Goal: Navigation & Orientation: Find specific page/section

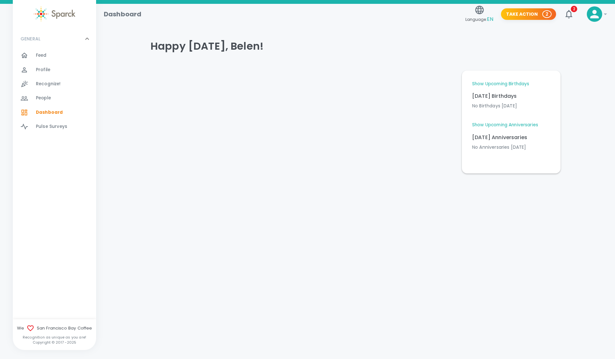
click at [62, 53] on div "Feed 0" at bounding box center [66, 55] width 60 height 9
click at [56, 55] on div "Feed 0" at bounding box center [66, 55] width 60 height 9
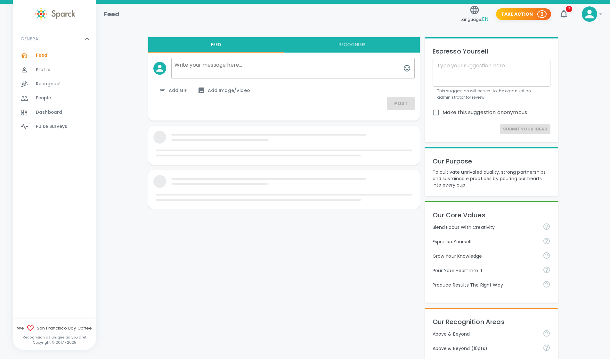
click at [56, 107] on div "Dashboard 0" at bounding box center [54, 112] width 83 height 14
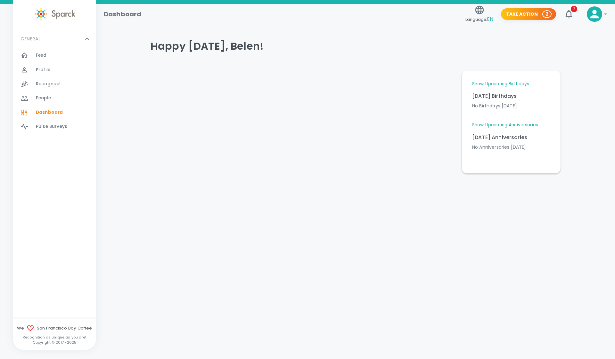
click at [504, 83] on link "Show Upcoming Birthdays" at bounding box center [500, 84] width 57 height 6
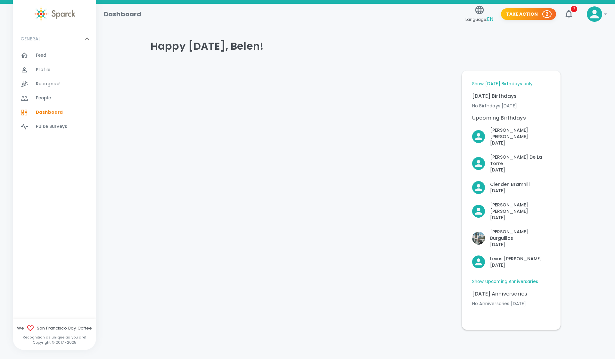
click at [508, 278] on link "Show Upcoming Anniversaries" at bounding box center [505, 281] width 66 height 6
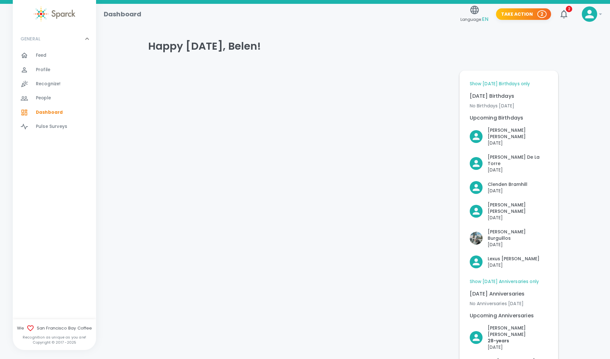
click at [501, 84] on link "Show [DATE] Birthdays only" at bounding box center [500, 84] width 61 height 6
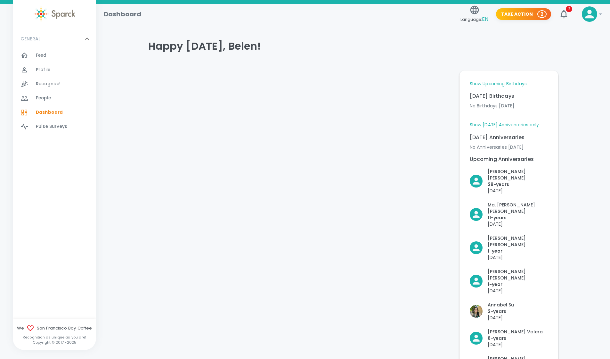
click at [501, 84] on link "Show Upcoming Birthdays" at bounding box center [498, 84] width 57 height 6
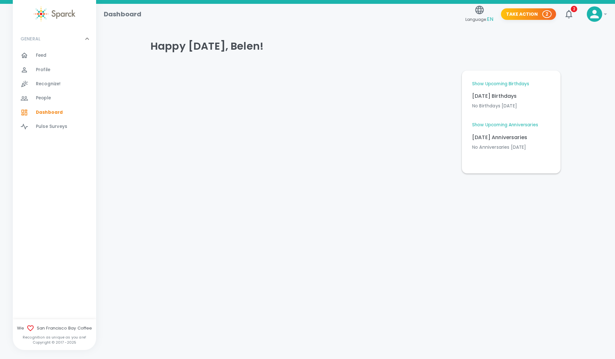
click at [49, 94] on span "People 0" at bounding box center [43, 98] width 15 height 9
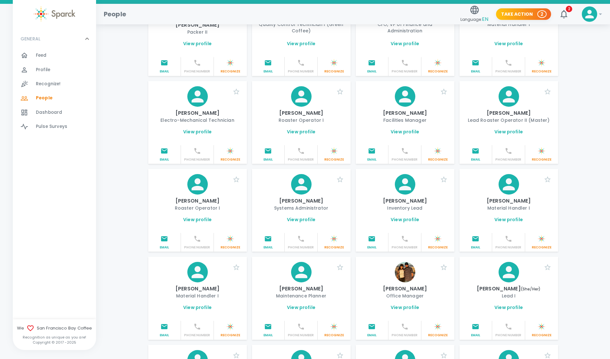
scroll to position [211, 0]
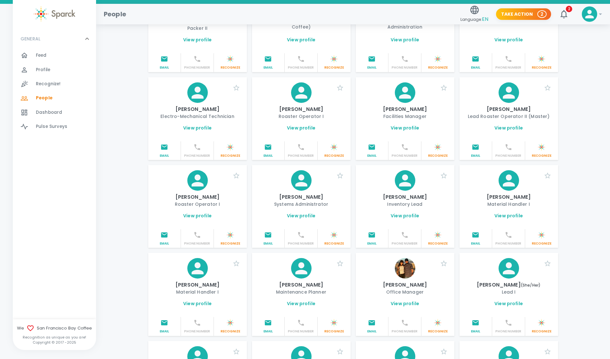
click at [196, 302] on link "View profile" at bounding box center [197, 303] width 29 height 6
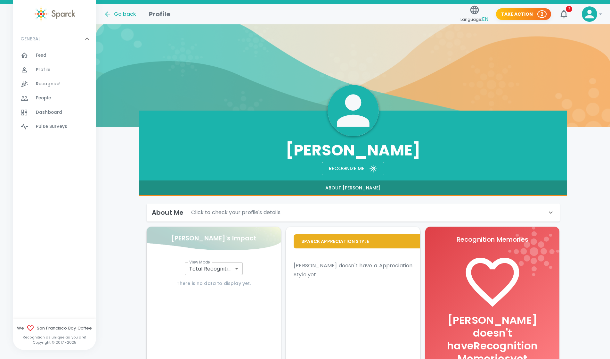
click at [311, 210] on div "About Me Click to check your profile's details" at bounding box center [349, 212] width 395 height 10
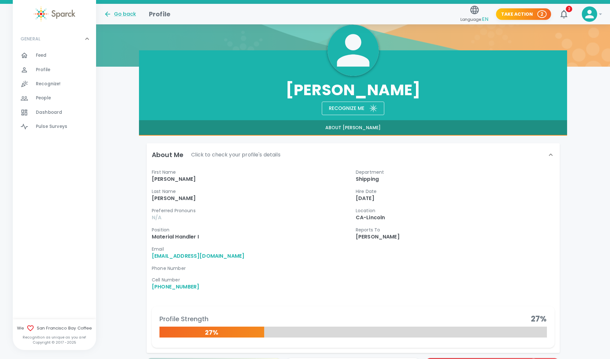
scroll to position [55, 0]
